Goal: Find specific page/section: Find specific page/section

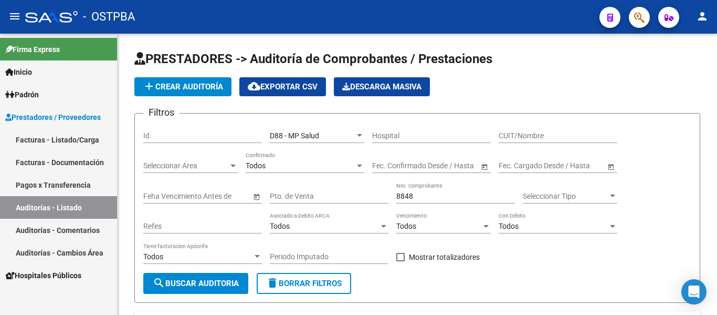
scroll to position [133, 0]
click at [326, 141] on div "Seleccionar Gerenciador Seleccionar Gerenciador" at bounding box center [317, 132] width 95 height 21
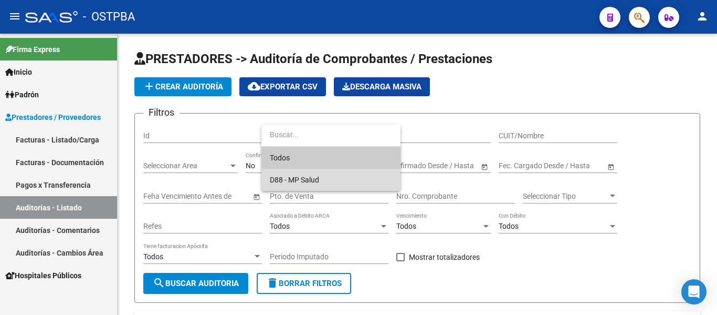
click at [320, 181] on span "D88 - MP Salud" at bounding box center [331, 180] width 122 height 22
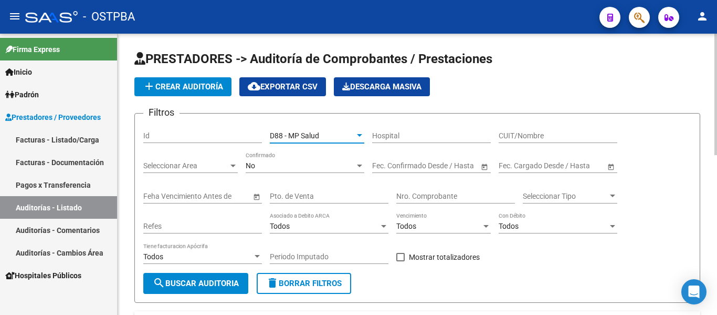
click at [289, 163] on div "No" at bounding box center [300, 165] width 109 height 9
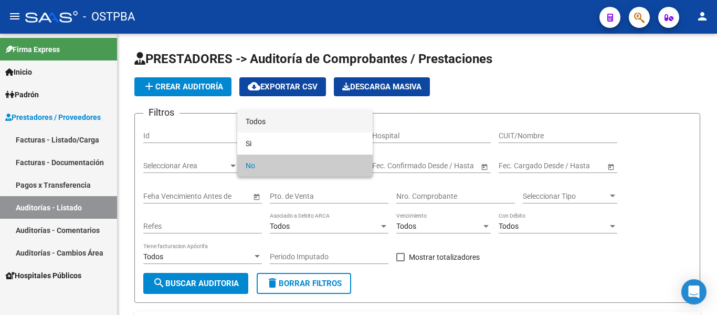
click at [262, 125] on span "Todos" at bounding box center [305, 121] width 119 height 22
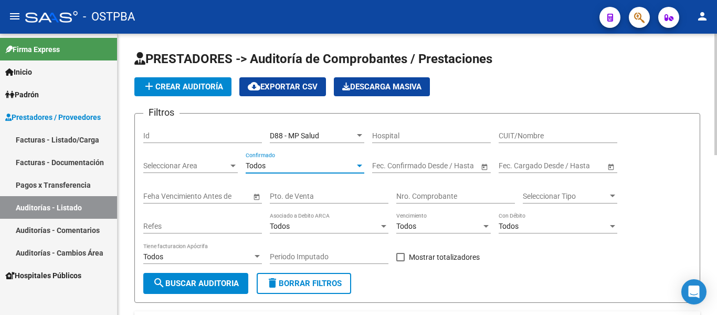
click at [422, 190] on div "Nro. Comprobante" at bounding box center [456, 192] width 119 height 21
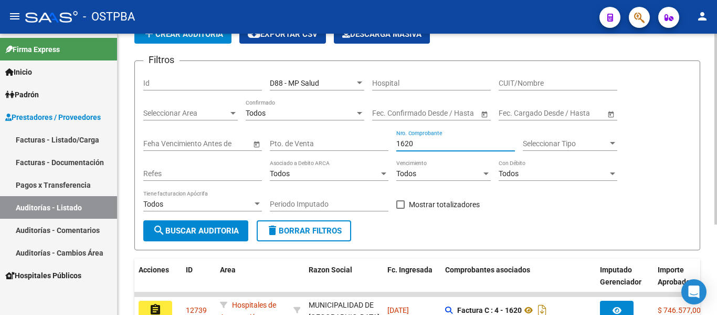
scroll to position [133, 0]
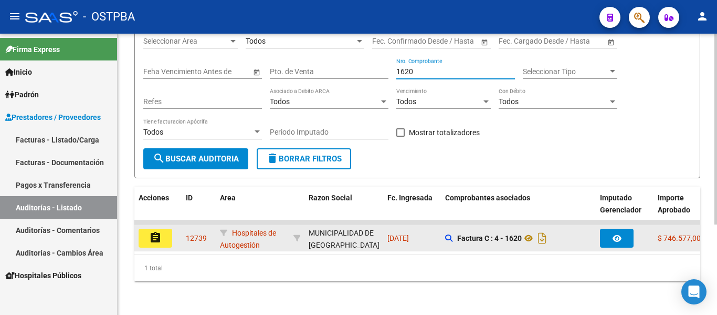
type input "1620"
click at [161, 232] on mat-icon "assignment" at bounding box center [155, 237] width 13 height 13
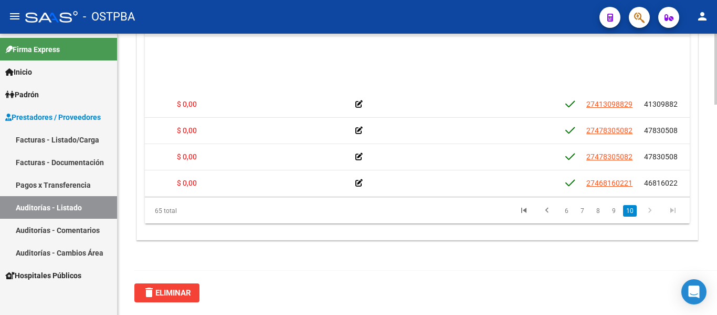
scroll to position [1558, 269]
